Goal: Transaction & Acquisition: Subscribe to service/newsletter

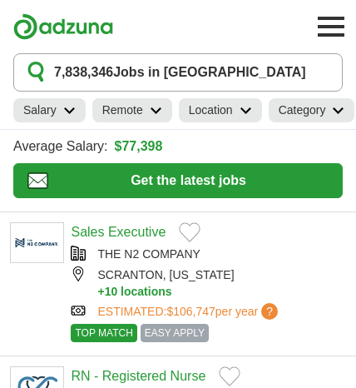
click at [284, 68] on button "7,838,346 Jobs in [GEOGRAPHIC_DATA]" at bounding box center [177, 72] width 329 height 38
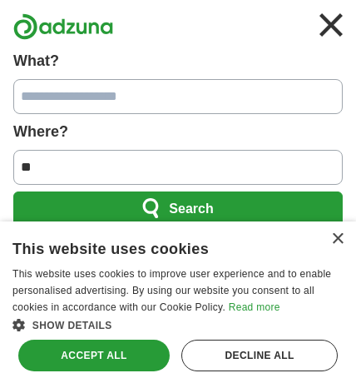
click at [305, 176] on input "**" at bounding box center [177, 167] width 329 height 35
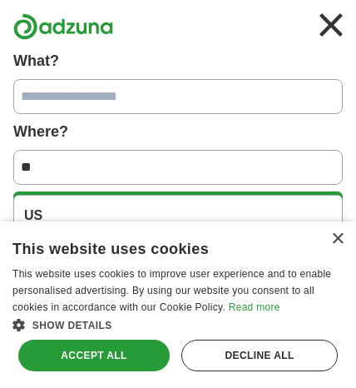
type input "*"
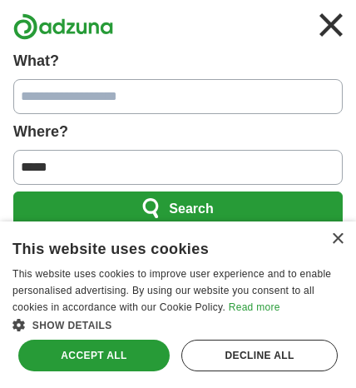
type input "*****"
click at [299, 196] on button "Search" at bounding box center [177, 208] width 329 height 35
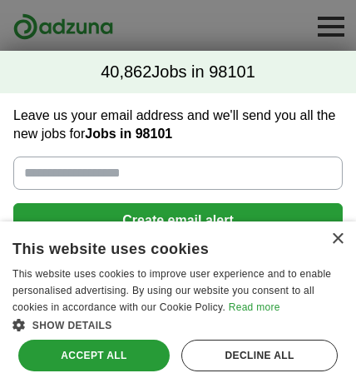
click at [231, 355] on div "Decline all" at bounding box center [259, 355] width 156 height 32
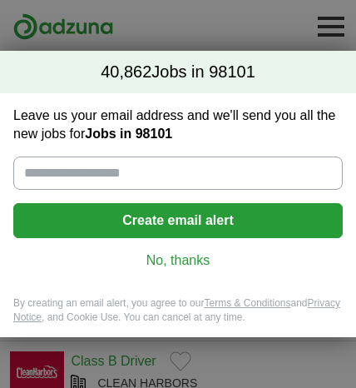
click at [248, 163] on input "Leave us your email address and we'll send you all the new jobs for Jobs in 981…" at bounding box center [177, 172] width 329 height 33
click at [79, 190] on input "**********" at bounding box center [177, 172] width 329 height 33
type input "**********"
click at [277, 238] on button "Create email alert" at bounding box center [177, 220] width 329 height 35
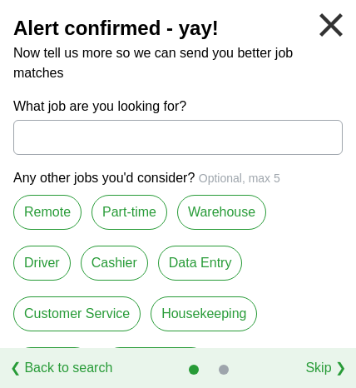
click at [342, 17] on link at bounding box center [331, 25] width 37 height 37
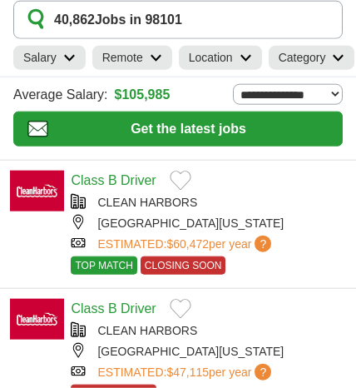
scroll to position [53, 0]
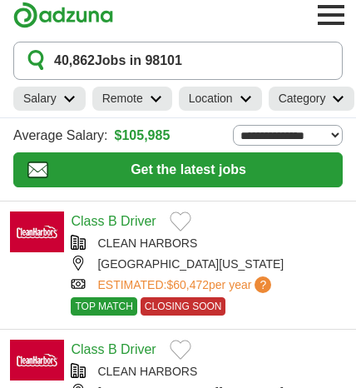
scroll to position [0, 0]
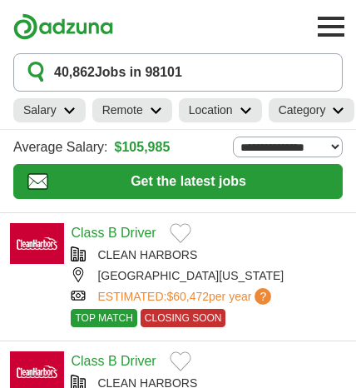
click at [63, 111] on icon at bounding box center [69, 110] width 12 height 8
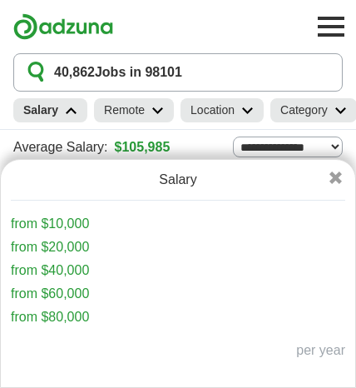
click at [340, 184] on icon at bounding box center [335, 177] width 12 height 12
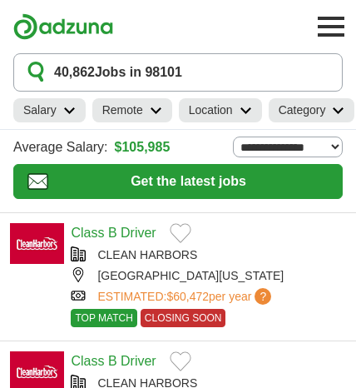
click at [152, 104] on link "Remote" at bounding box center [132, 110] width 80 height 24
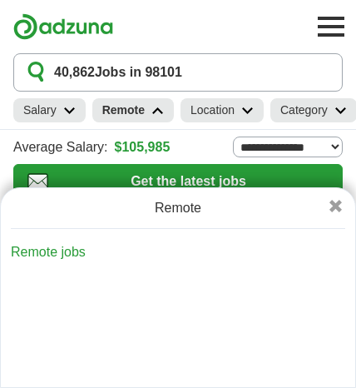
click at [156, 121] on link "Remote" at bounding box center [133, 110] width 82 height 24
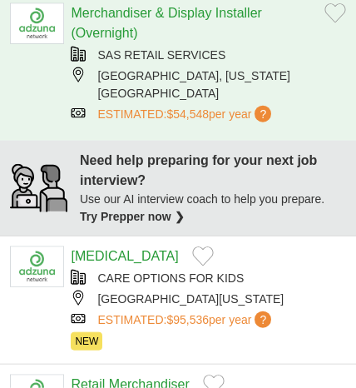
scroll to position [1009, 0]
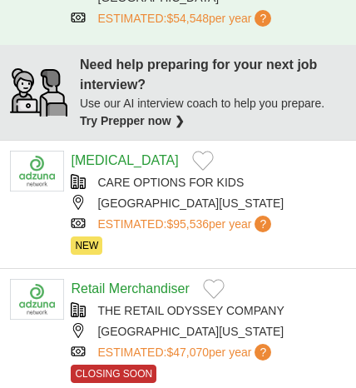
click at [186, 174] on div "CARE OPTIONS FOR KIDS" at bounding box center [208, 182] width 275 height 17
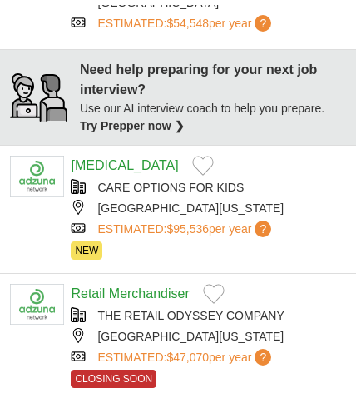
scroll to position [1043, 0]
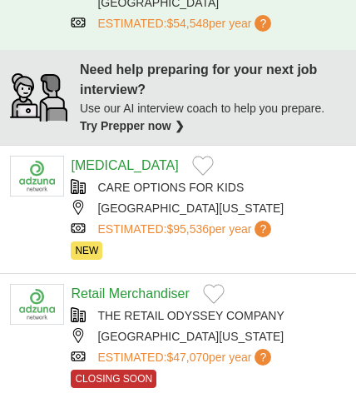
click at [163, 286] on link "Retail Merchandiser" at bounding box center [130, 293] width 118 height 14
click at [144, 286] on link "Retail Merchandiser" at bounding box center [130, 293] width 118 height 14
click at [141, 286] on link "Retail Merchandiser" at bounding box center [130, 293] width 118 height 14
click at [186, 286] on link "Retail Merchandiser" at bounding box center [130, 293] width 118 height 14
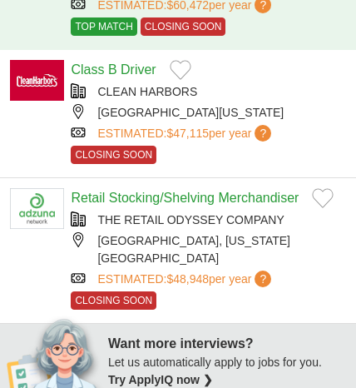
scroll to position [0, 0]
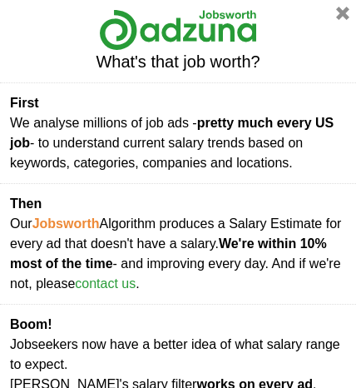
click at [349, 20] on button "button" at bounding box center [342, 13] width 13 height 13
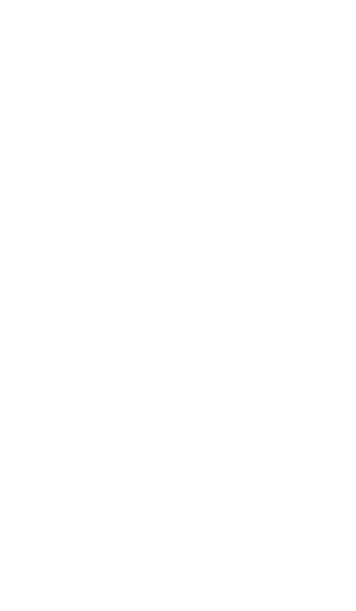
scroll to position [1803, 0]
